Goal: Information Seeking & Learning: Learn about a topic

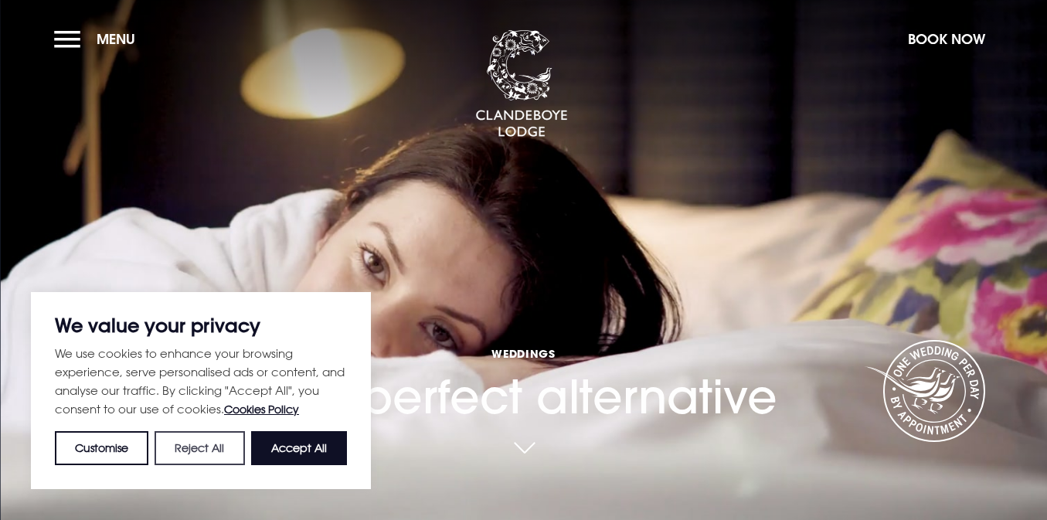
click at [229, 447] on button "Reject All" at bounding box center [199, 448] width 90 height 34
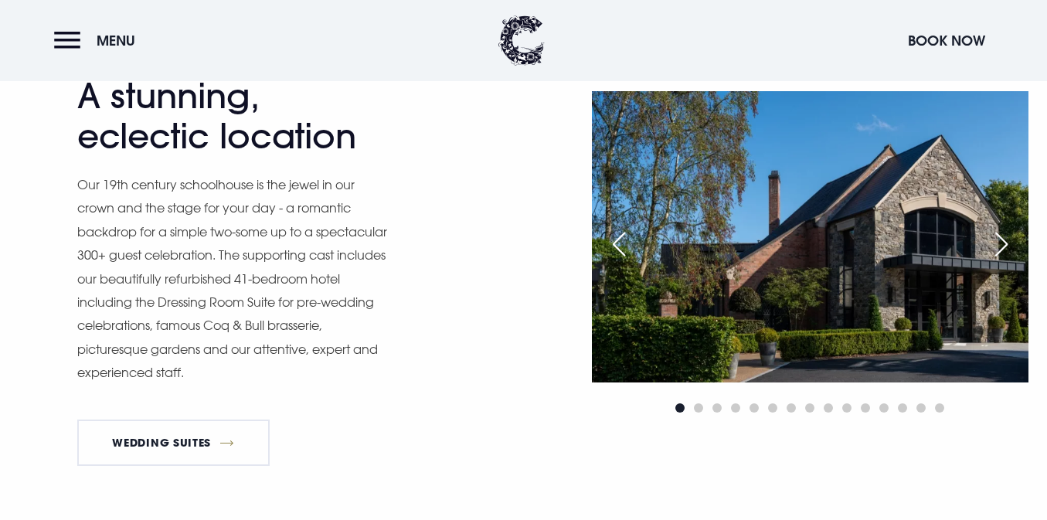
scroll to position [1601, 0]
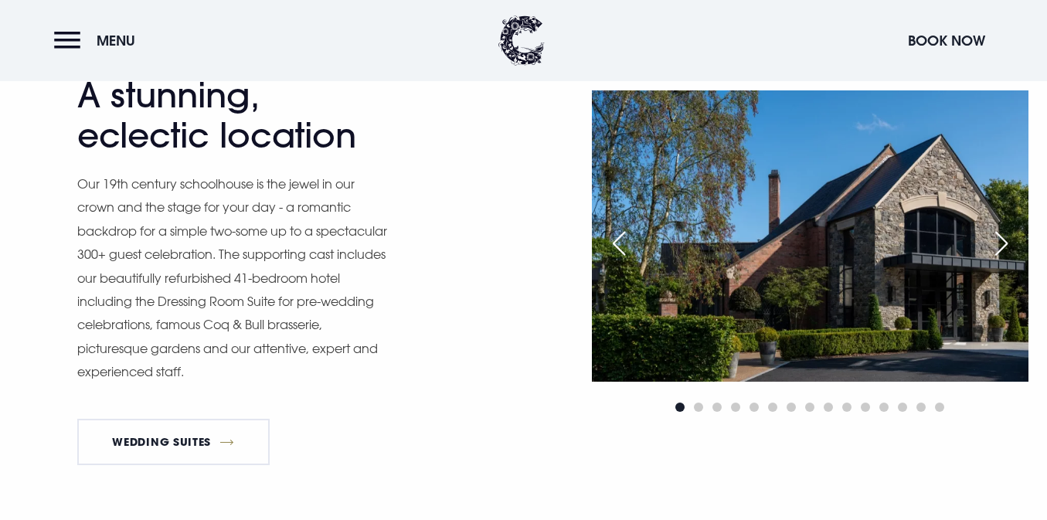
click at [1007, 236] on div "Next slide" at bounding box center [1001, 243] width 39 height 34
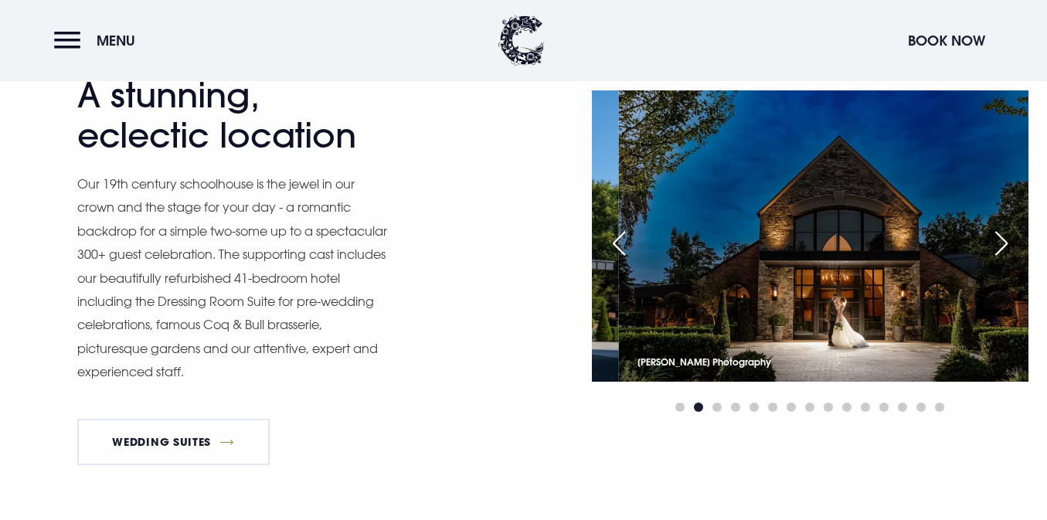
click at [872, 353] on img at bounding box center [836, 235] width 437 height 291
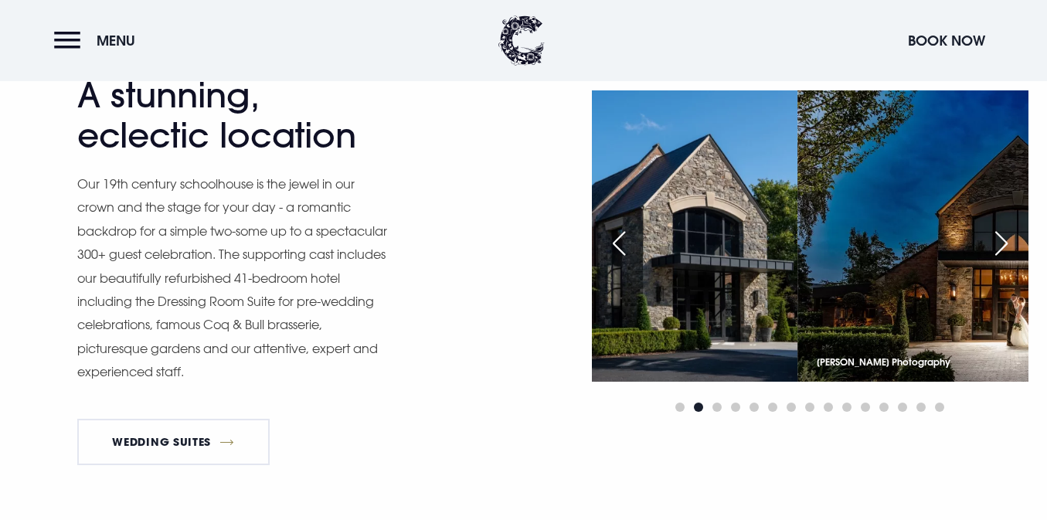
click at [1040, 344] on div "Our Wedding Venue A stunning, eclectic location Our 19th century schoolhouse is…" at bounding box center [523, 253] width 1047 height 448
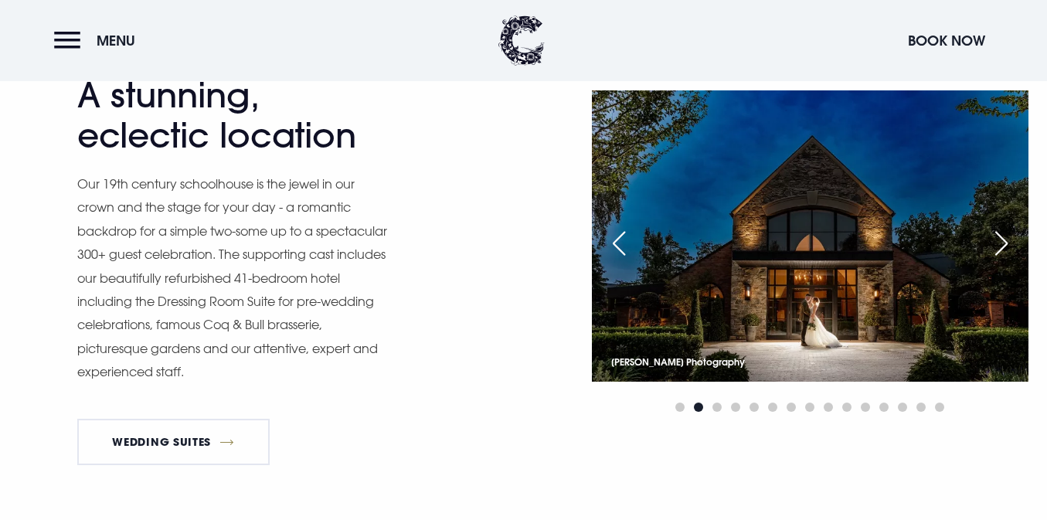
click at [1006, 241] on div "Next slide" at bounding box center [1001, 243] width 39 height 34
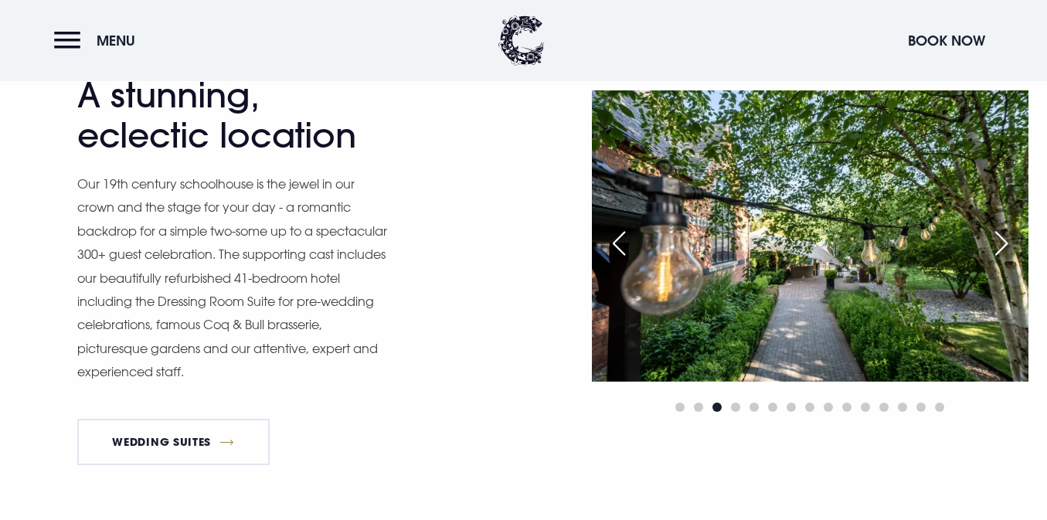
click at [1006, 241] on div "Next slide" at bounding box center [1001, 243] width 39 height 34
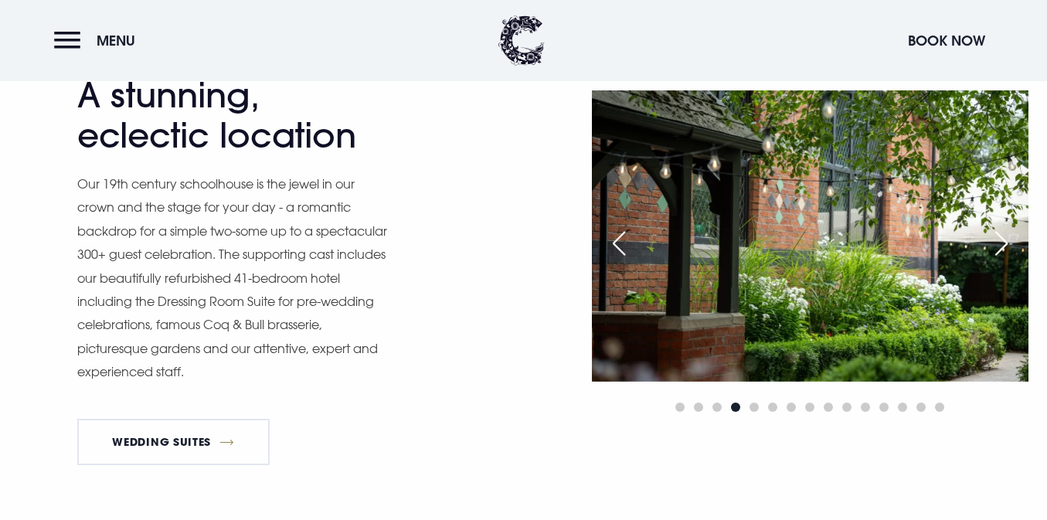
click at [1006, 241] on div "Next slide" at bounding box center [1001, 243] width 39 height 34
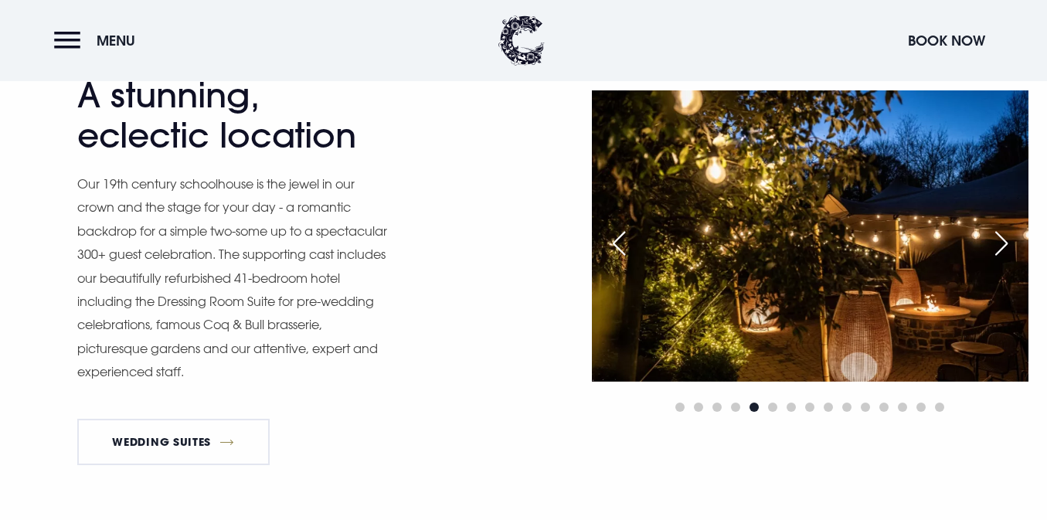
click at [1006, 241] on div "Next slide" at bounding box center [1001, 243] width 39 height 34
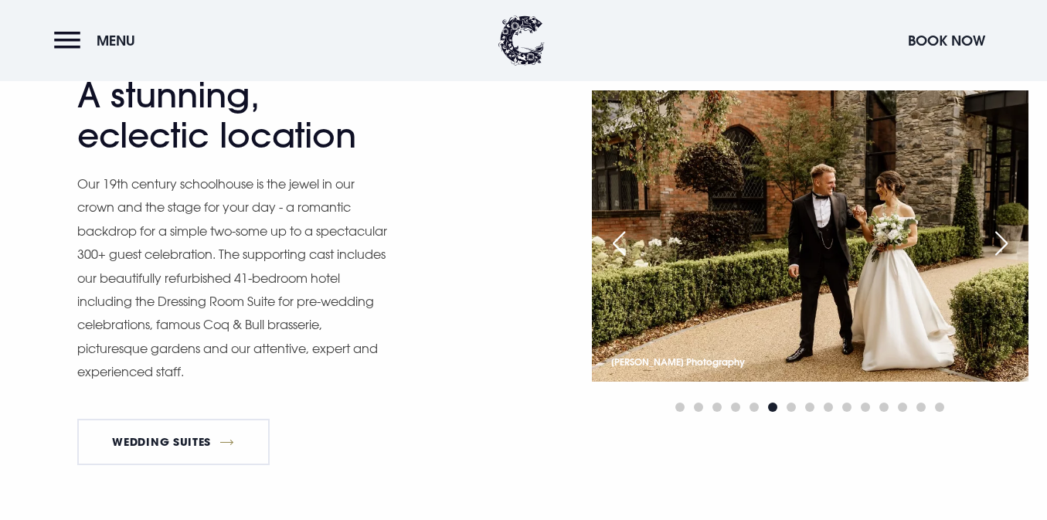
click at [1006, 240] on div "Next slide" at bounding box center [1001, 243] width 39 height 34
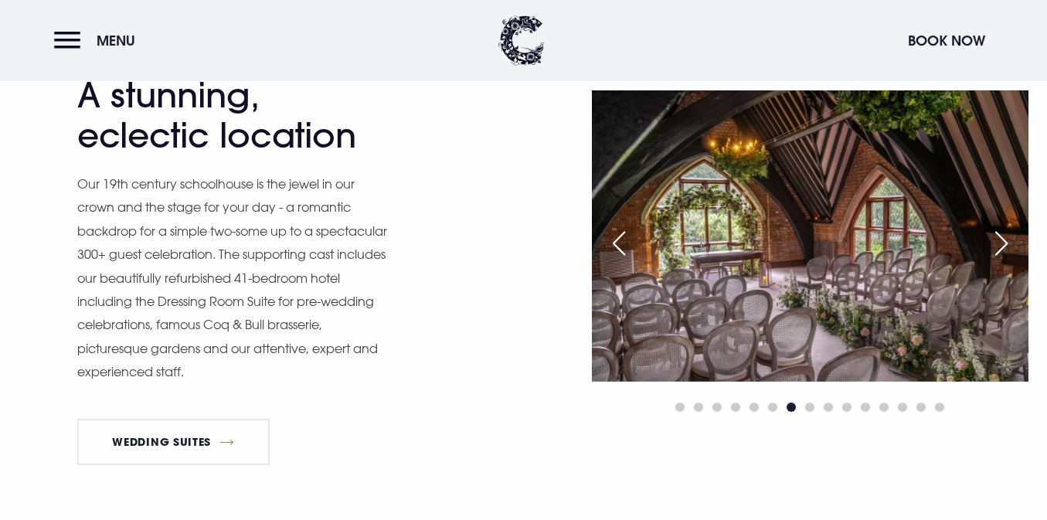
click at [1003, 246] on div "Next slide" at bounding box center [1001, 243] width 39 height 34
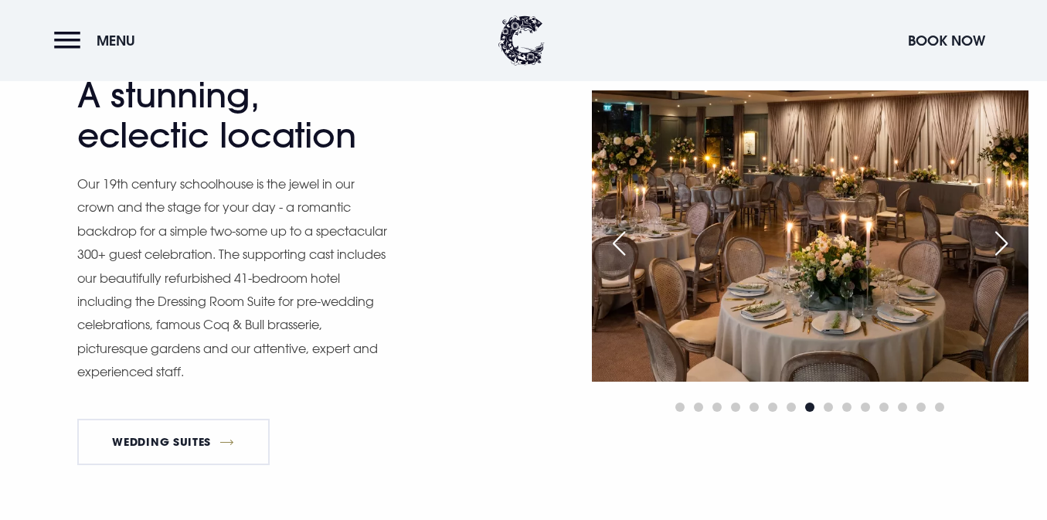
click at [609, 243] on div "Previous slide" at bounding box center [618, 243] width 39 height 34
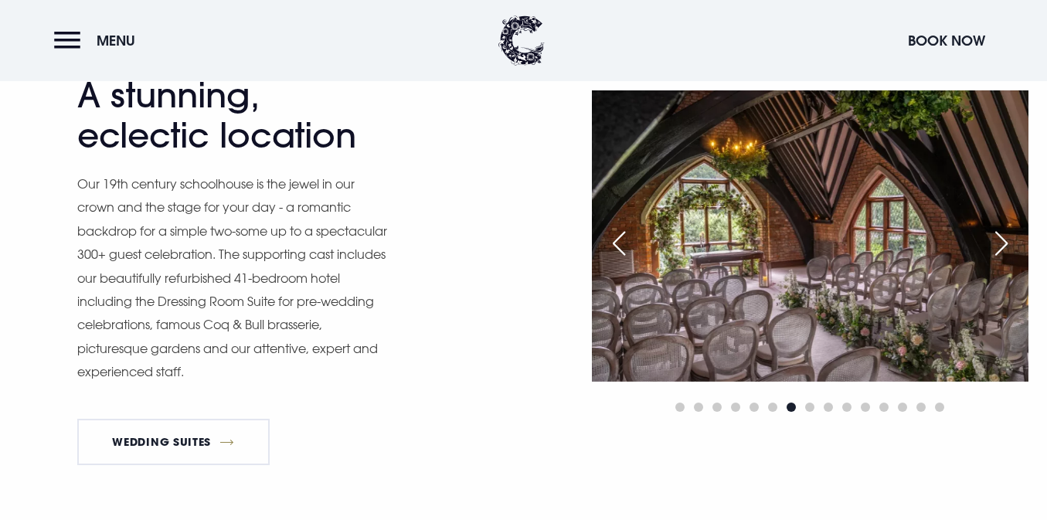
click at [609, 243] on div "Previous slide" at bounding box center [618, 243] width 39 height 34
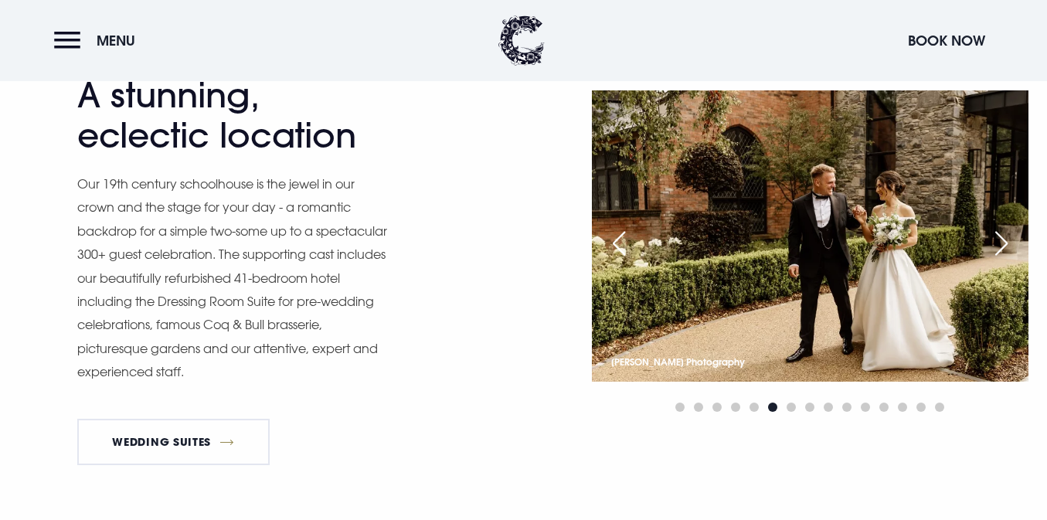
click at [1003, 242] on div "Next slide" at bounding box center [1001, 243] width 39 height 34
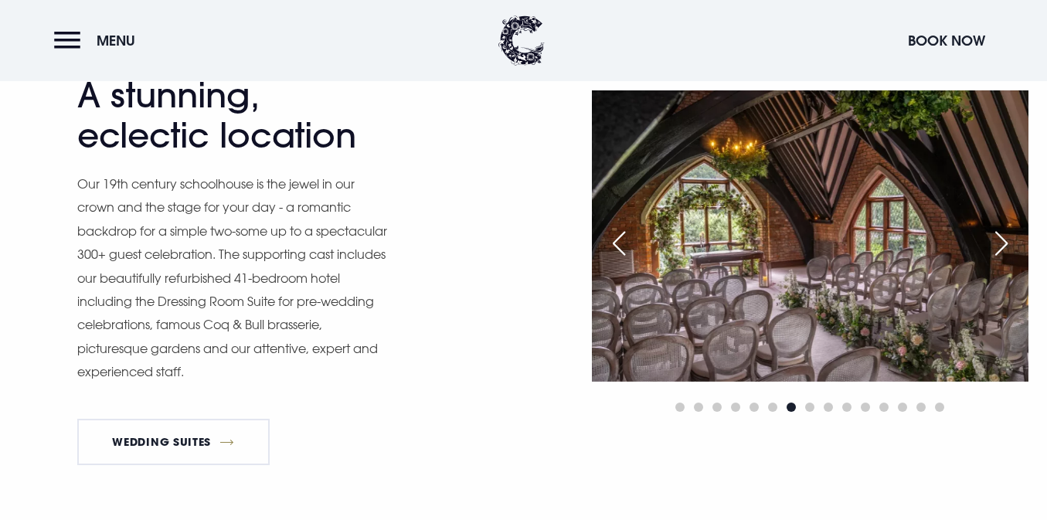
click at [1003, 242] on div "Next slide" at bounding box center [1001, 243] width 39 height 34
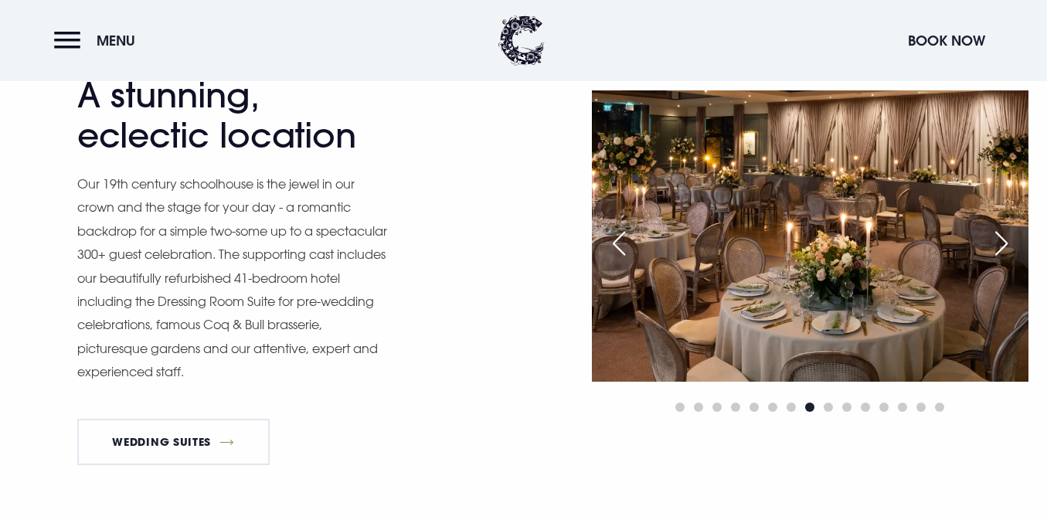
click at [1003, 242] on div "Next slide" at bounding box center [1001, 243] width 39 height 34
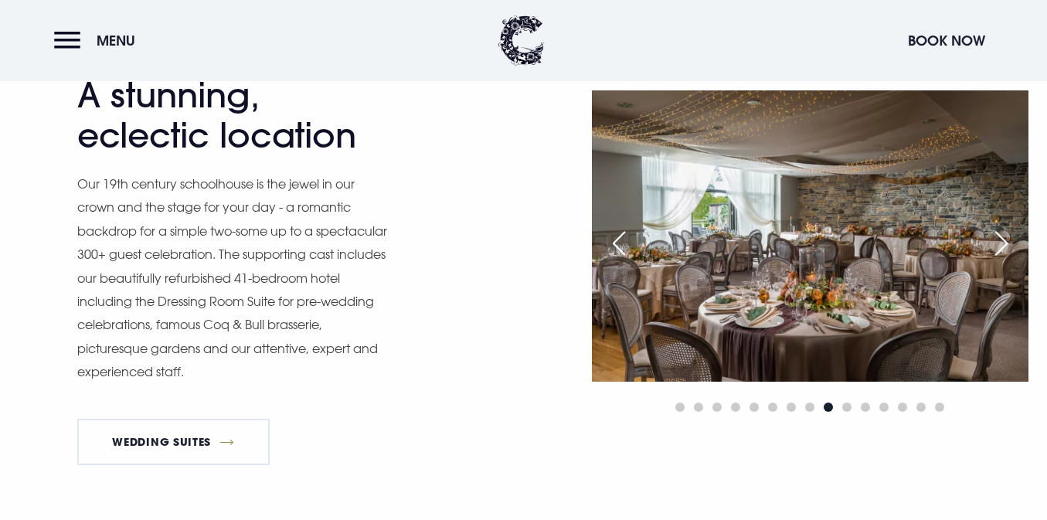
click at [1003, 242] on div "Next slide" at bounding box center [1001, 243] width 39 height 34
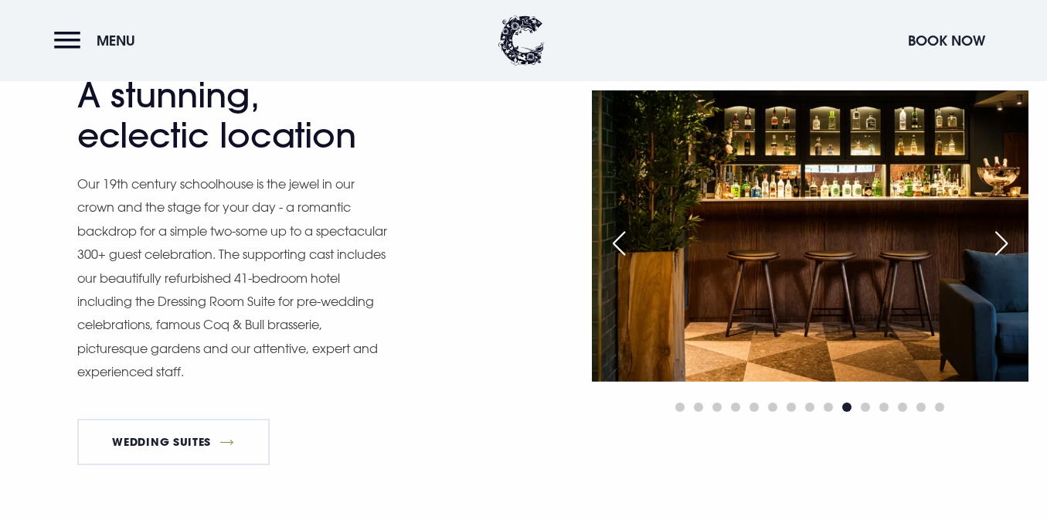
click at [1003, 242] on div "Next slide" at bounding box center [1001, 243] width 39 height 34
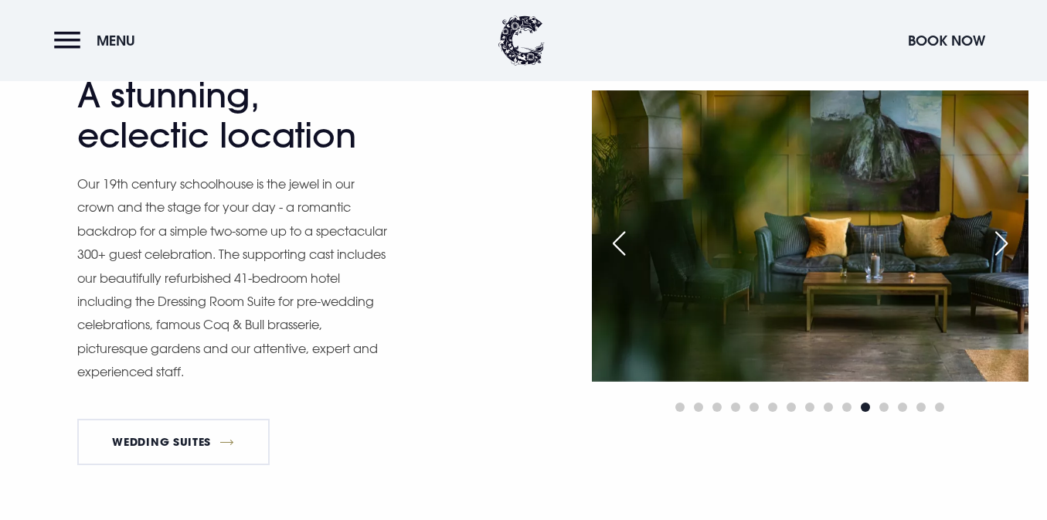
click at [1003, 242] on div "Next slide" at bounding box center [1001, 243] width 39 height 34
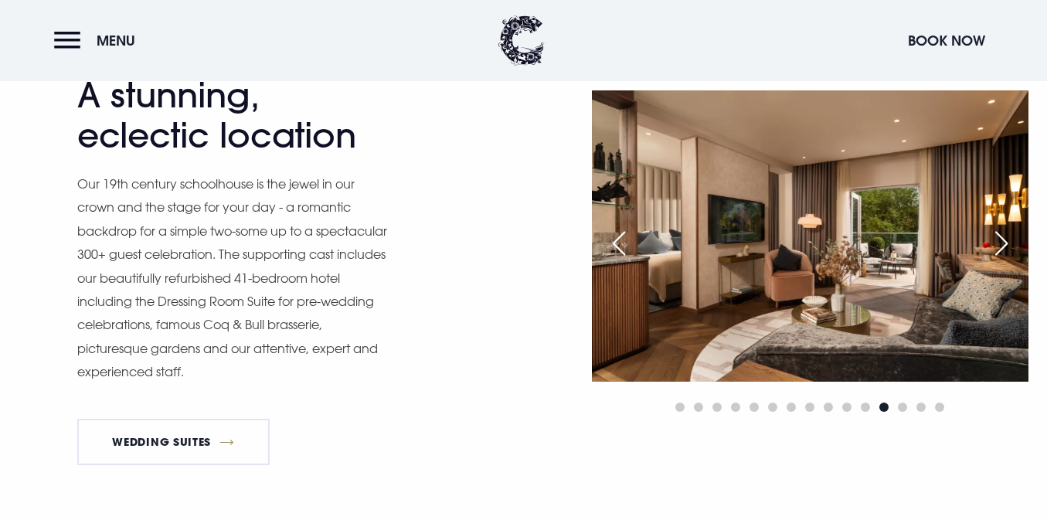
click at [1003, 242] on div "Next slide" at bounding box center [1001, 243] width 39 height 34
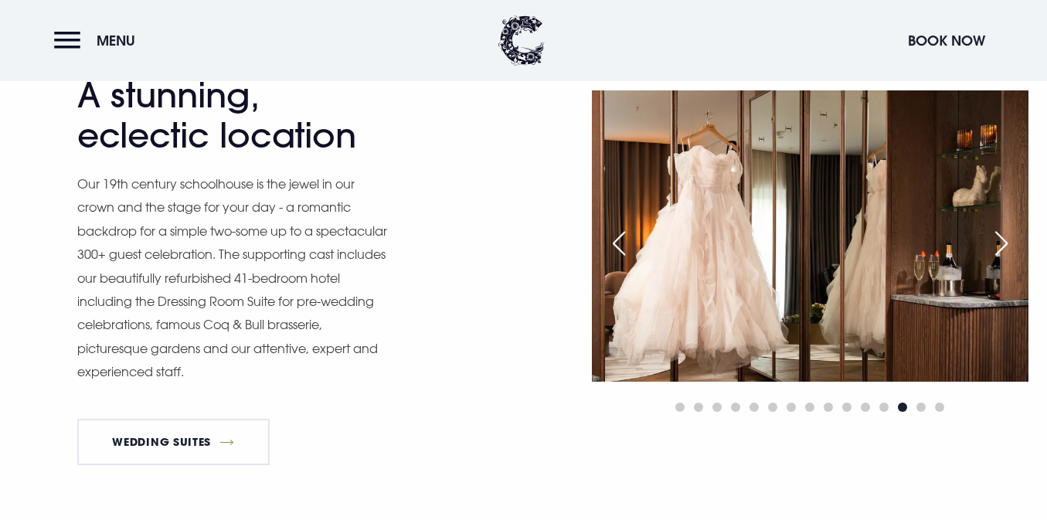
click at [1003, 242] on div "Next slide" at bounding box center [1001, 243] width 39 height 34
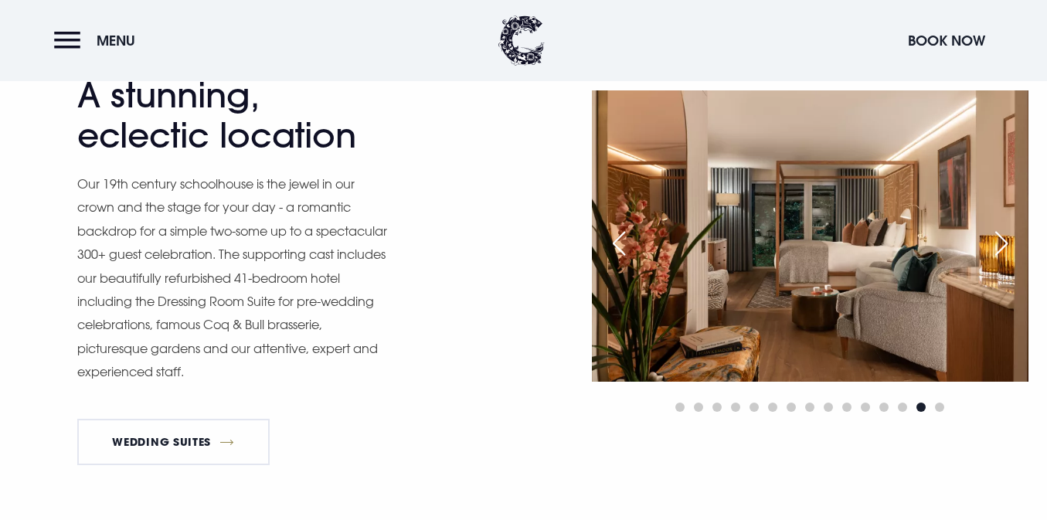
click at [1003, 242] on div "Next slide" at bounding box center [1001, 243] width 39 height 34
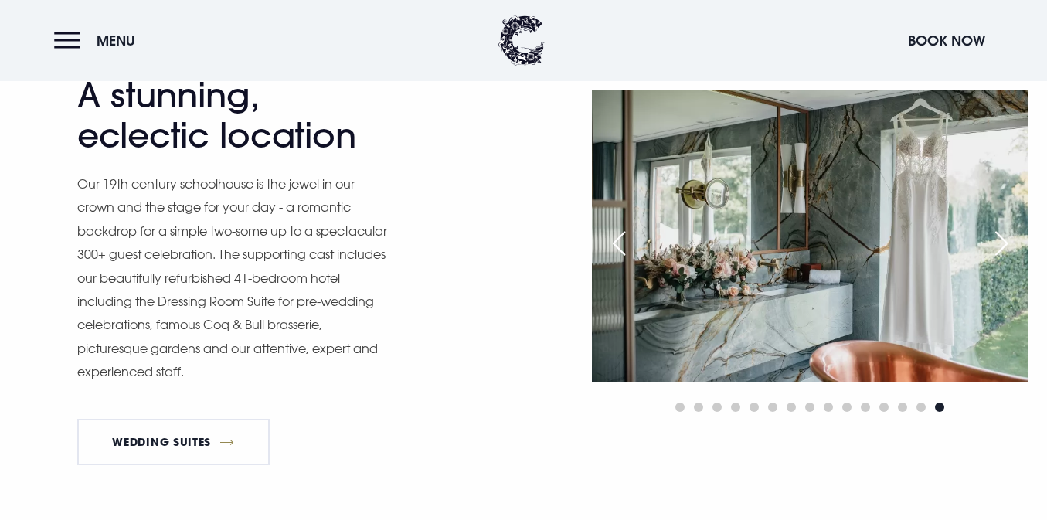
click at [1003, 242] on div "Next slide" at bounding box center [1001, 243] width 39 height 34
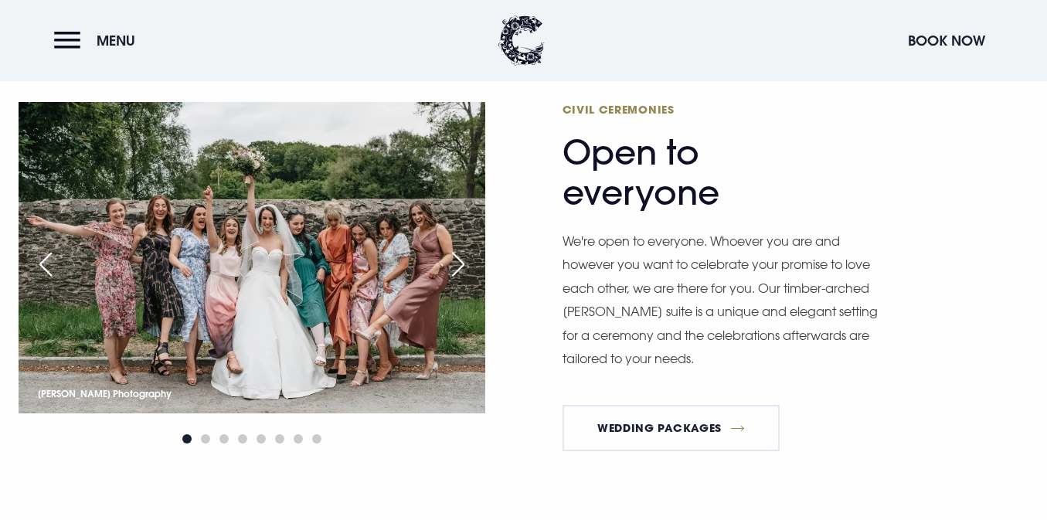
scroll to position [2071, 0]
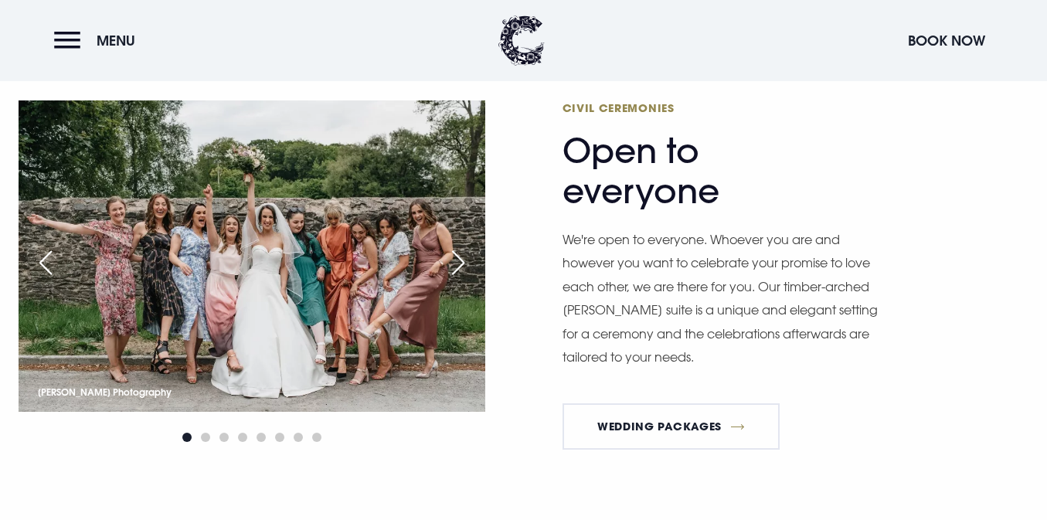
click at [456, 263] on div "Next slide" at bounding box center [458, 263] width 39 height 34
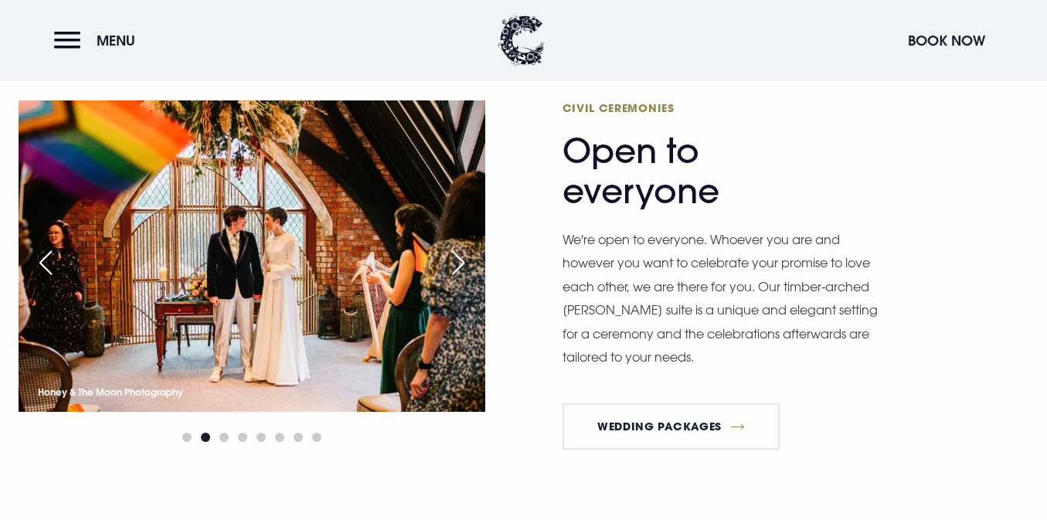
click at [456, 263] on div "Next slide" at bounding box center [458, 263] width 39 height 34
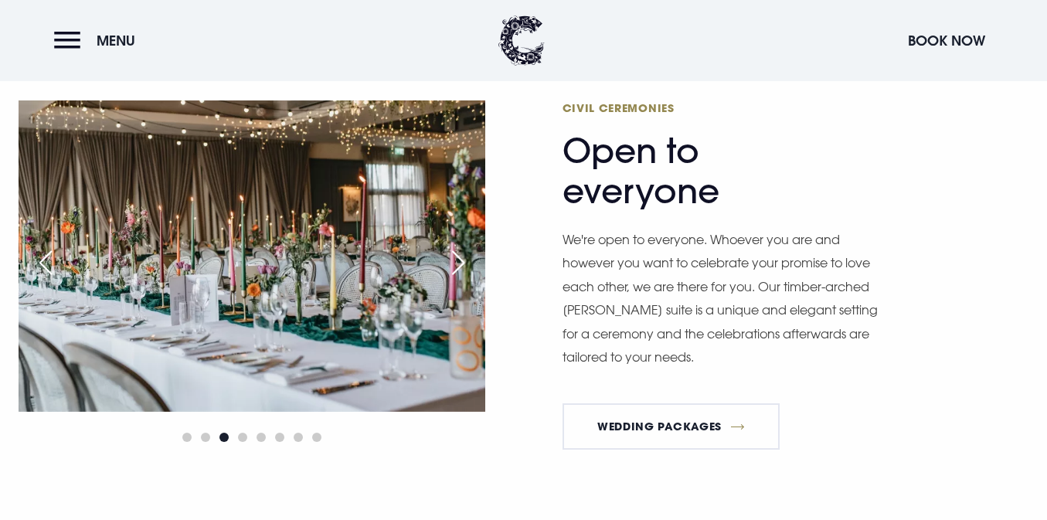
click at [456, 263] on div "Next slide" at bounding box center [458, 263] width 39 height 34
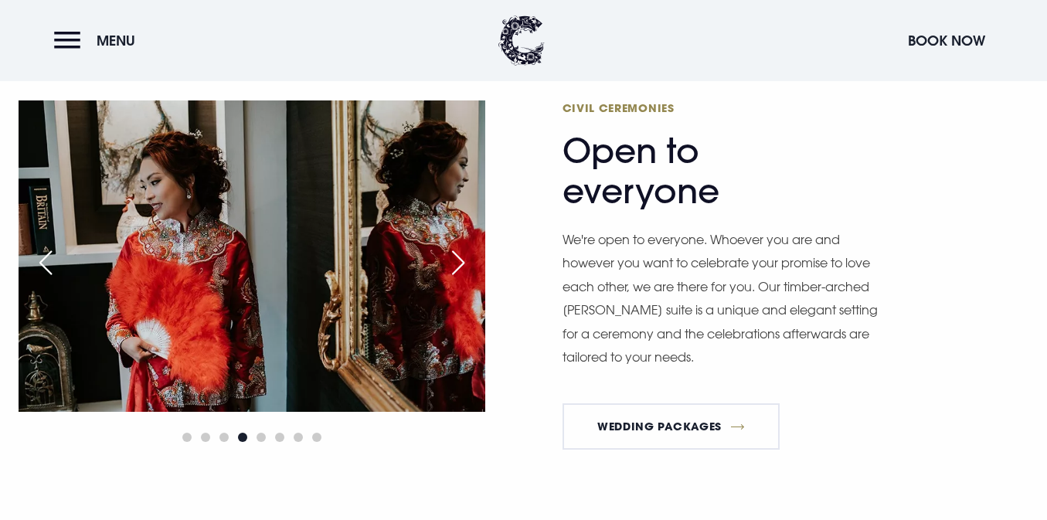
click at [456, 263] on div "Next slide" at bounding box center [458, 263] width 39 height 34
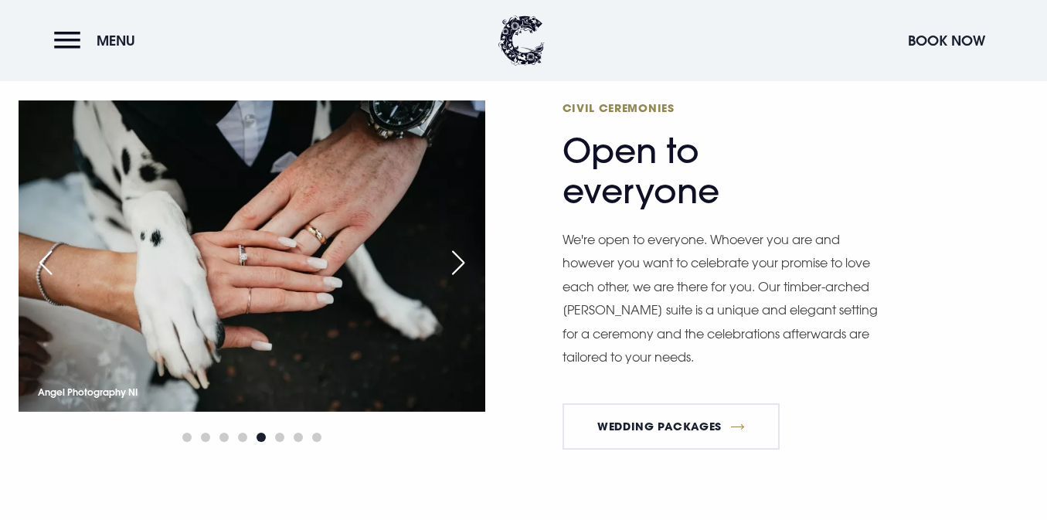
click at [456, 263] on div "Next slide" at bounding box center [458, 263] width 39 height 34
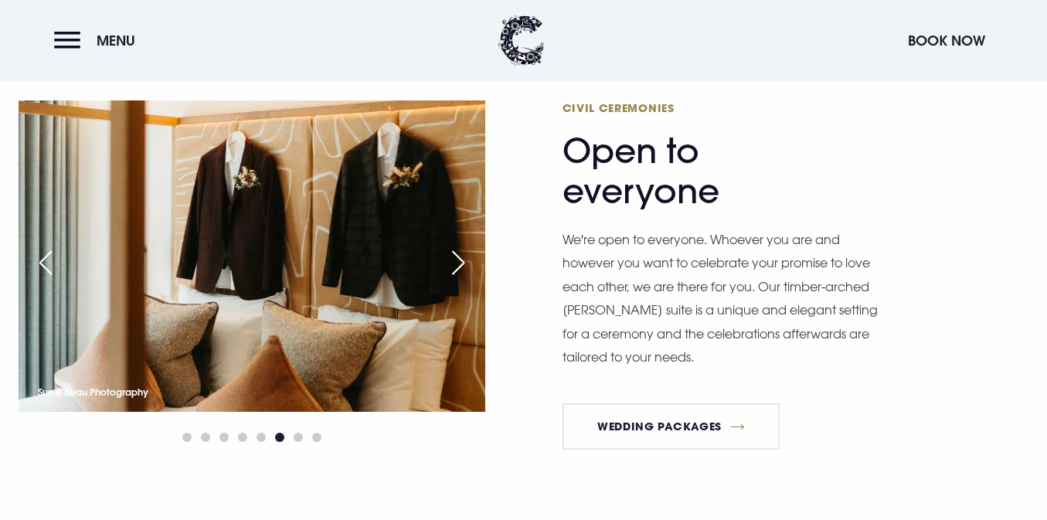
click at [456, 263] on div "Next slide" at bounding box center [458, 263] width 39 height 34
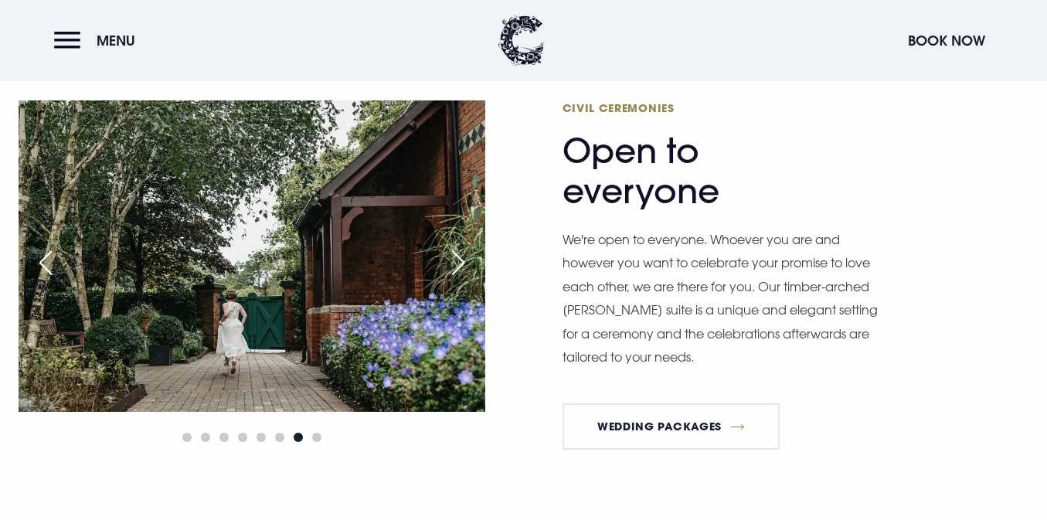
click at [456, 263] on div "Next slide" at bounding box center [458, 263] width 39 height 34
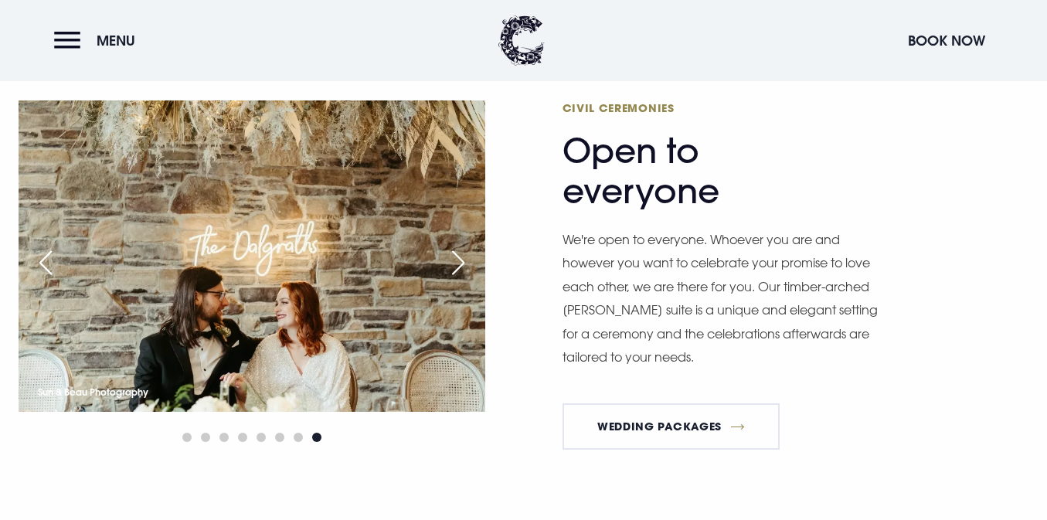
click at [456, 263] on div "Next slide" at bounding box center [458, 263] width 39 height 34
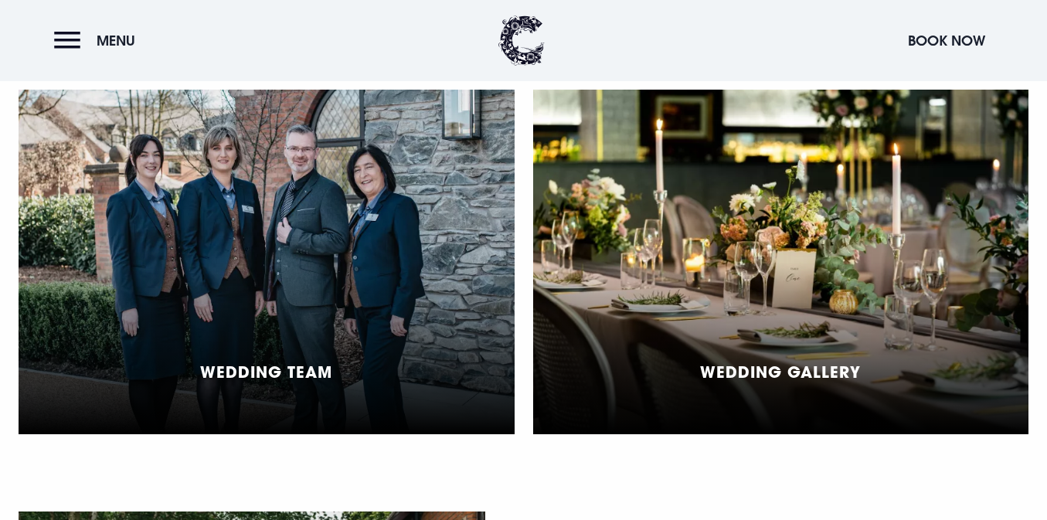
scroll to position [3893, 0]
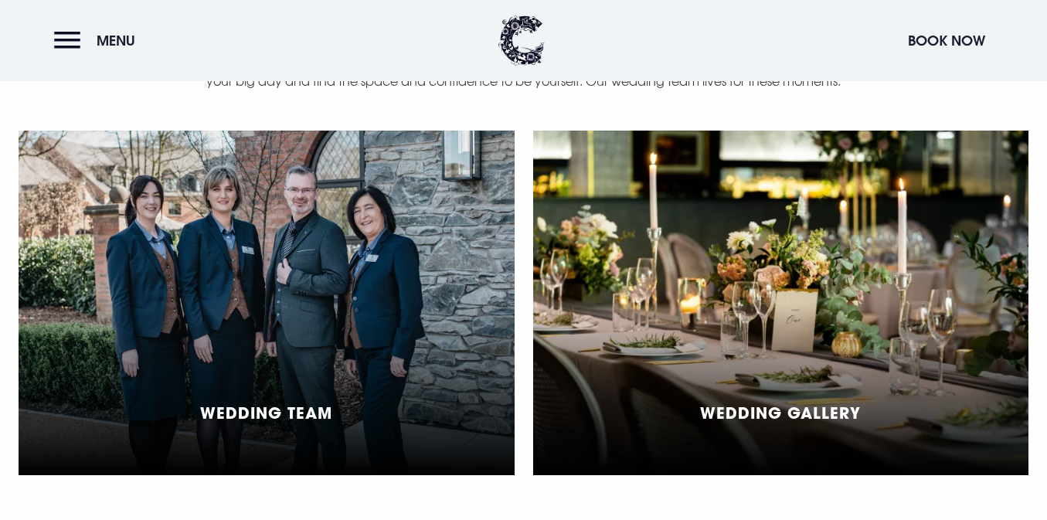
click at [797, 392] on div "Wedding Gallery" at bounding box center [781, 303] width 496 height 344
